Goal: Task Accomplishment & Management: Complete application form

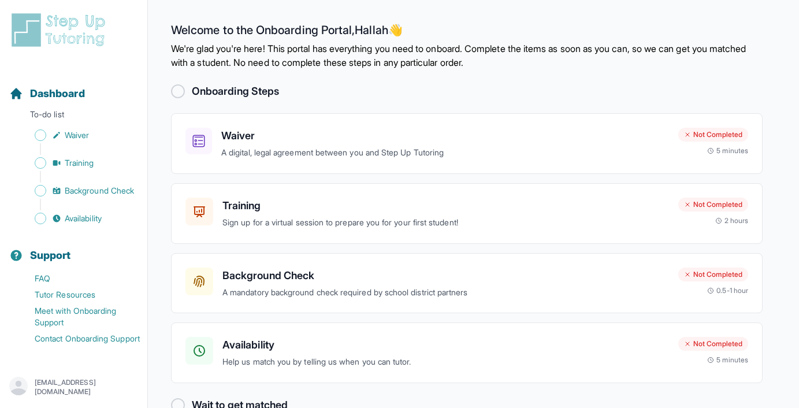
click at [177, 90] on div at bounding box center [178, 91] width 14 height 14
click at [295, 148] on p "A digital, legal agreement between you and Step Up Tutoring" at bounding box center [445, 152] width 448 height 13
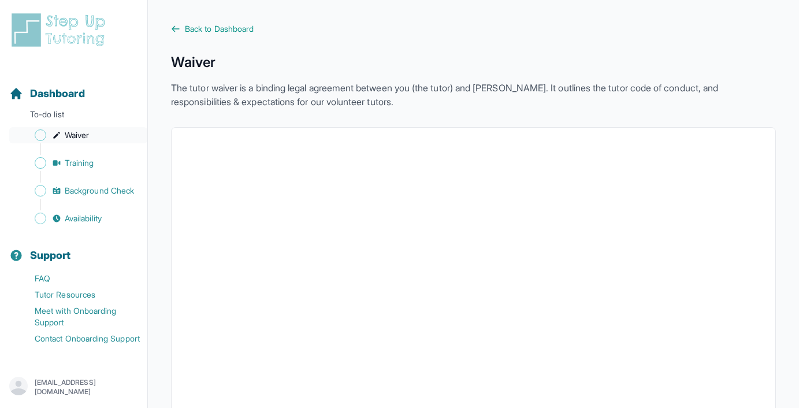
click at [76, 136] on span "Waiver" at bounding box center [77, 135] width 24 height 12
click at [44, 132] on span "Sidebar" at bounding box center [41, 135] width 12 height 12
click at [208, 28] on span "Back to Dashboard" at bounding box center [219, 29] width 69 height 12
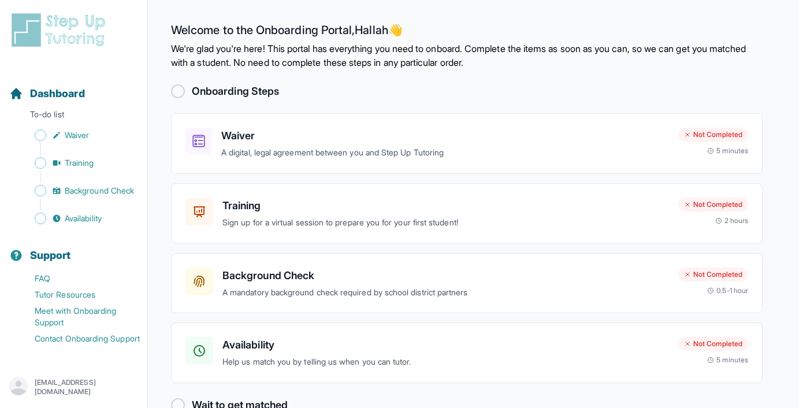
click at [500, 66] on p "We're glad you're here! This portal has everything you need to onboard. Complet…" at bounding box center [467, 56] width 592 height 28
click at [244, 146] on p "A digital, legal agreement between you and Step Up Tutoring" at bounding box center [445, 152] width 448 height 13
